Goal: Use online tool/utility: Utilize a website feature to perform a specific function

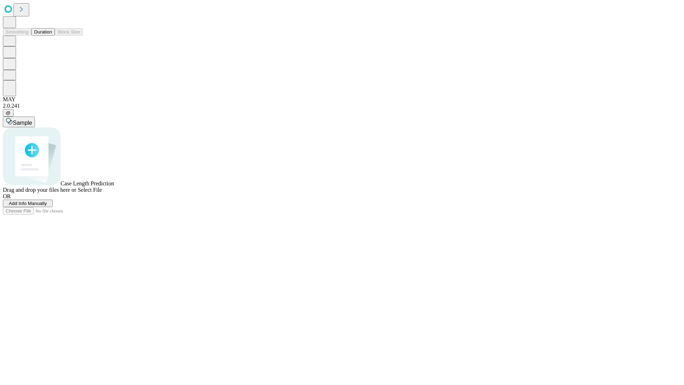
click at [102, 193] on span "Select File" at bounding box center [90, 190] width 24 height 6
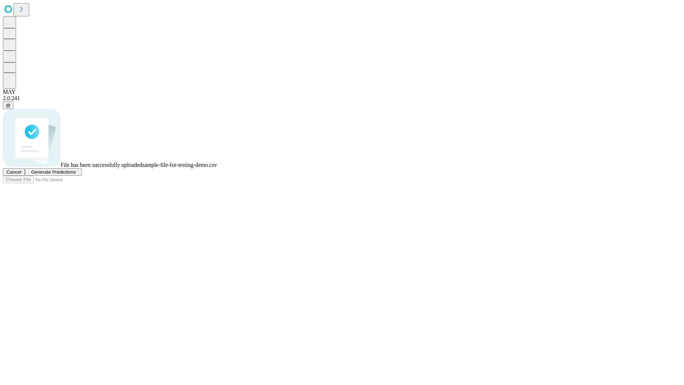
click at [75, 174] on span "Generate Predictions" at bounding box center [53, 171] width 45 height 5
